Goal: Information Seeking & Learning: Learn about a topic

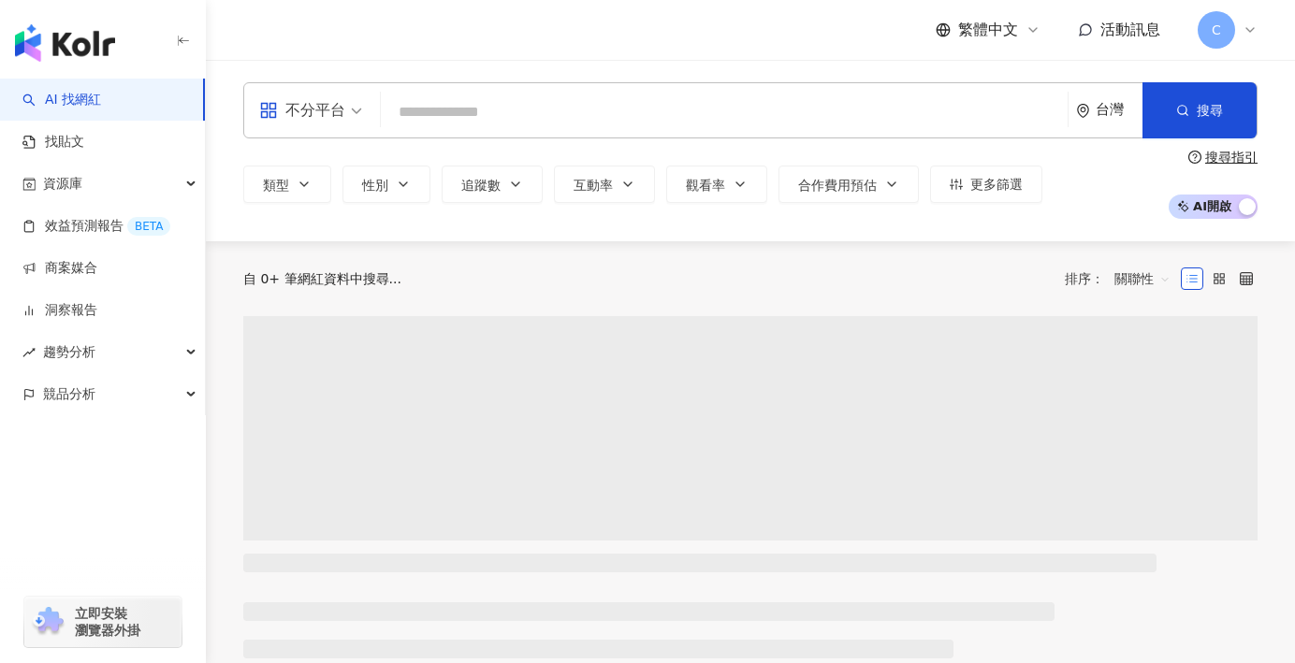
drag, startPoint x: 0, startPoint y: 0, endPoint x: 438, endPoint y: 112, distance: 452.0
click at [438, 112] on input "search" at bounding box center [724, 112] width 672 height 36
type input "*"
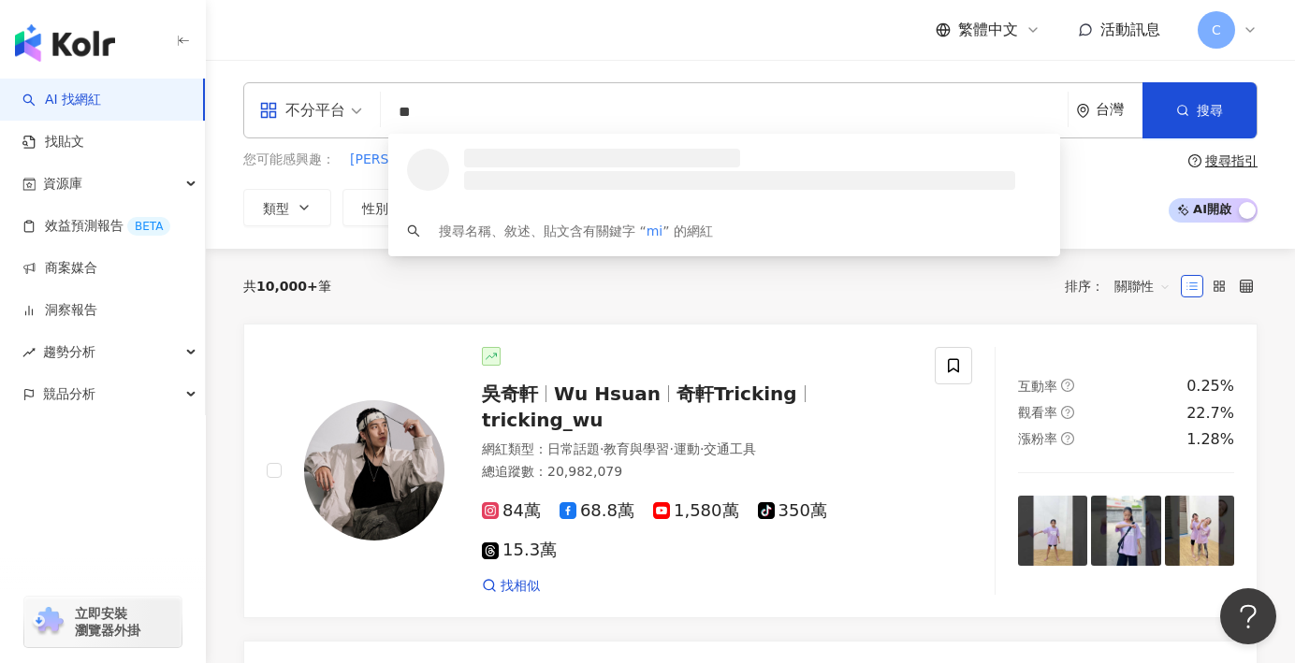
type input "*"
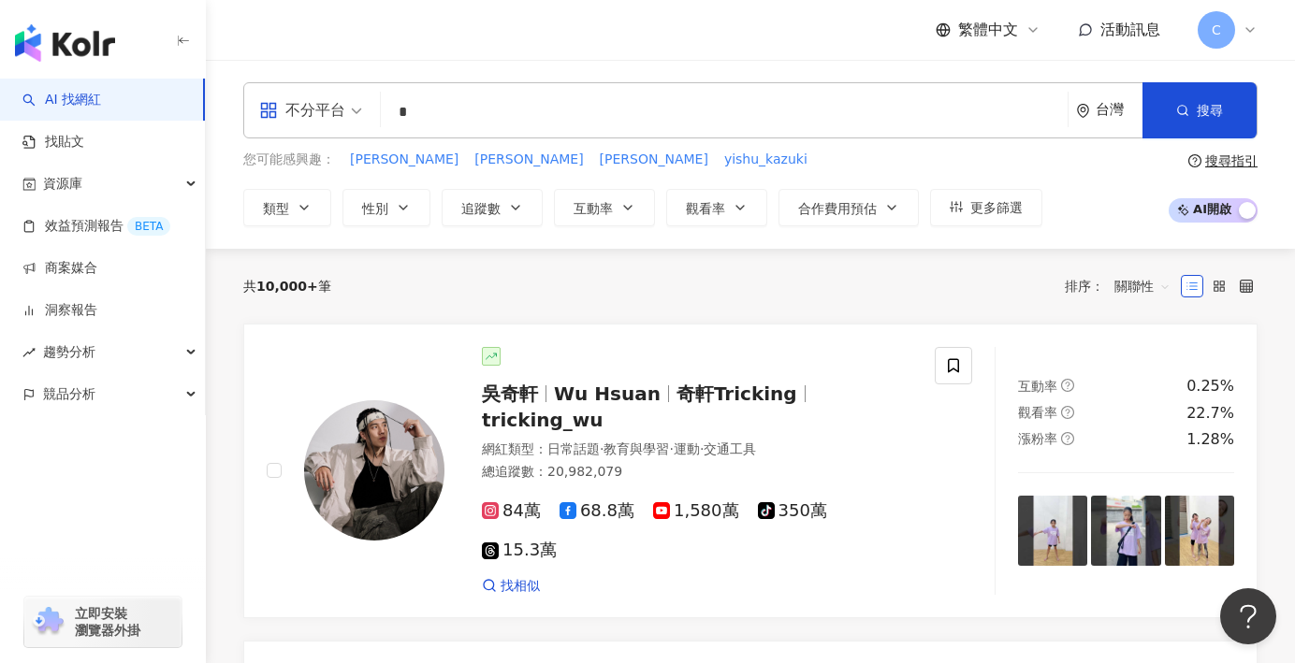
type input "*"
click at [576, 105] on input "search" at bounding box center [724, 112] width 672 height 36
paste input "**********"
type input "**********"
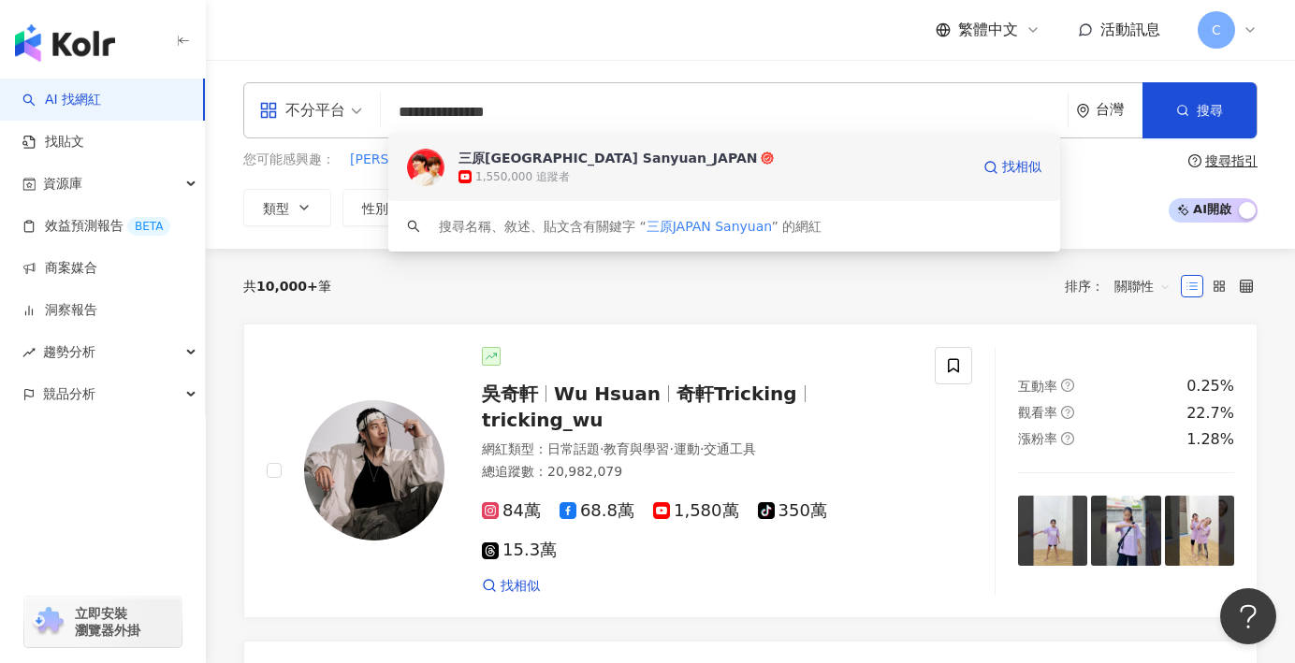
click at [626, 194] on div "三原[GEOGRAPHIC_DATA] Sanyuan_JAPAN 1,550,000 追蹤者 找相似" at bounding box center [724, 167] width 672 height 67
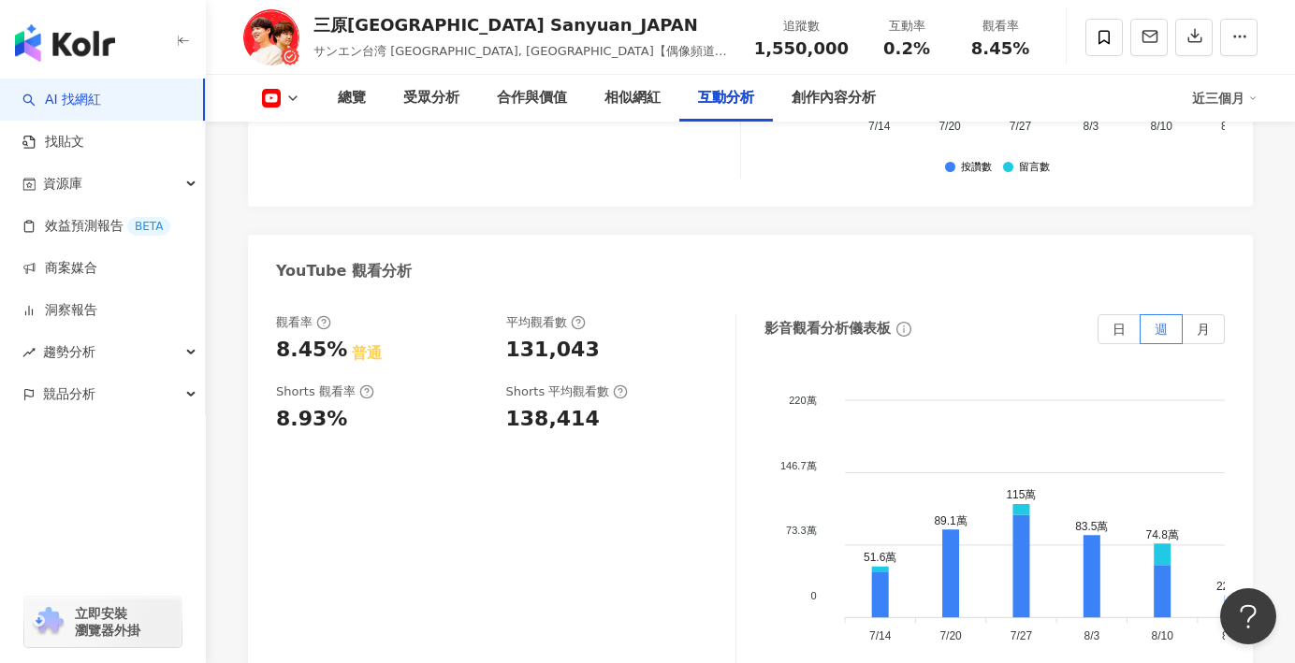
scroll to position [3453, 0]
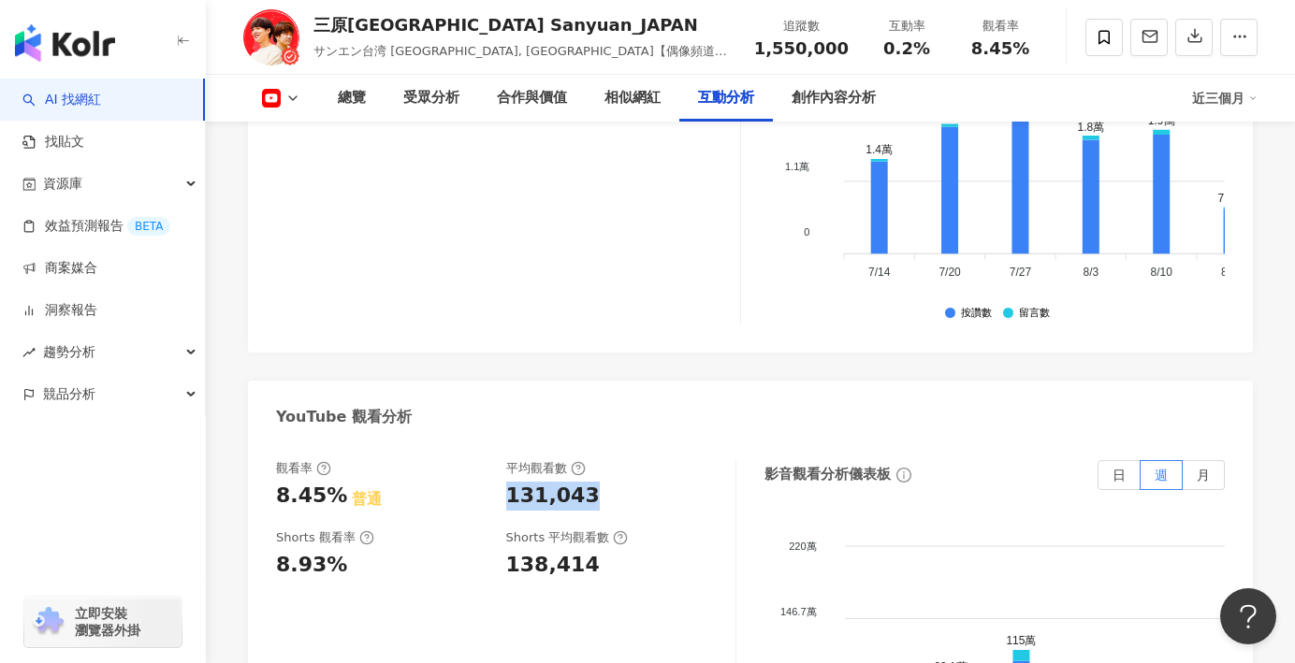
drag, startPoint x: 581, startPoint y: 331, endPoint x: 496, endPoint y: 339, distance: 85.5
click at [496, 460] on div "觀看率 8.45% 普通 平均觀看數 131,043" at bounding box center [496, 485] width 441 height 51
drag, startPoint x: 507, startPoint y: 402, endPoint x: 604, endPoint y: 401, distance: 97.3
click at [604, 551] on div "138,414" at bounding box center [611, 565] width 211 height 29
copy div "138,414"
